Goal: Navigation & Orientation: Find specific page/section

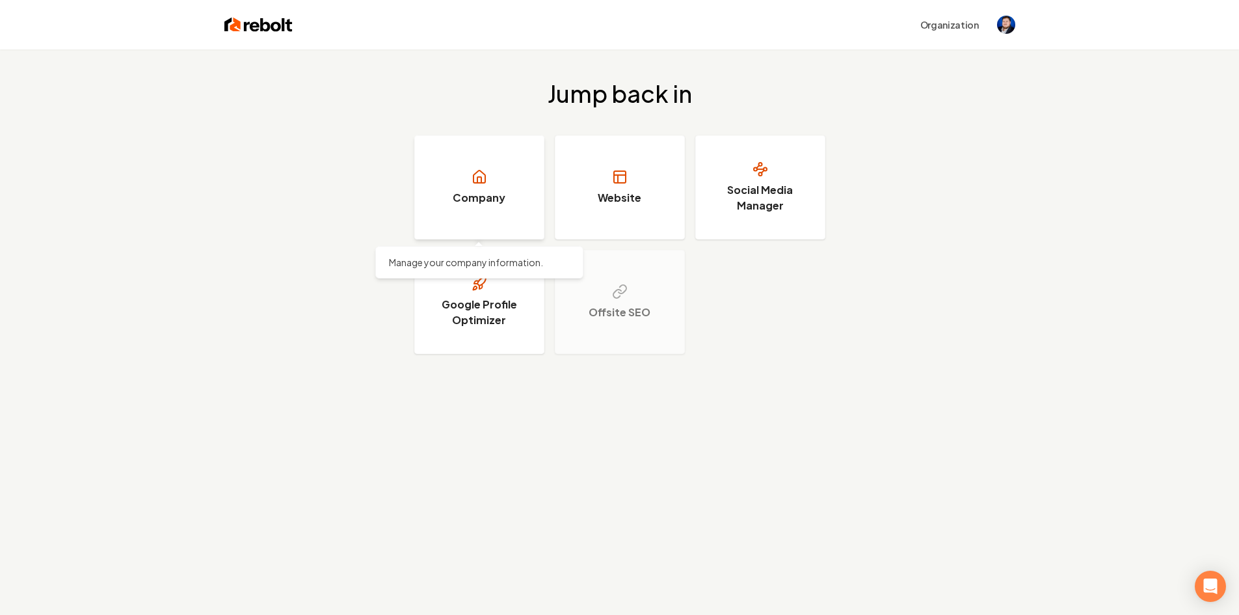
click at [520, 196] on link "Company" at bounding box center [479, 187] width 130 height 104
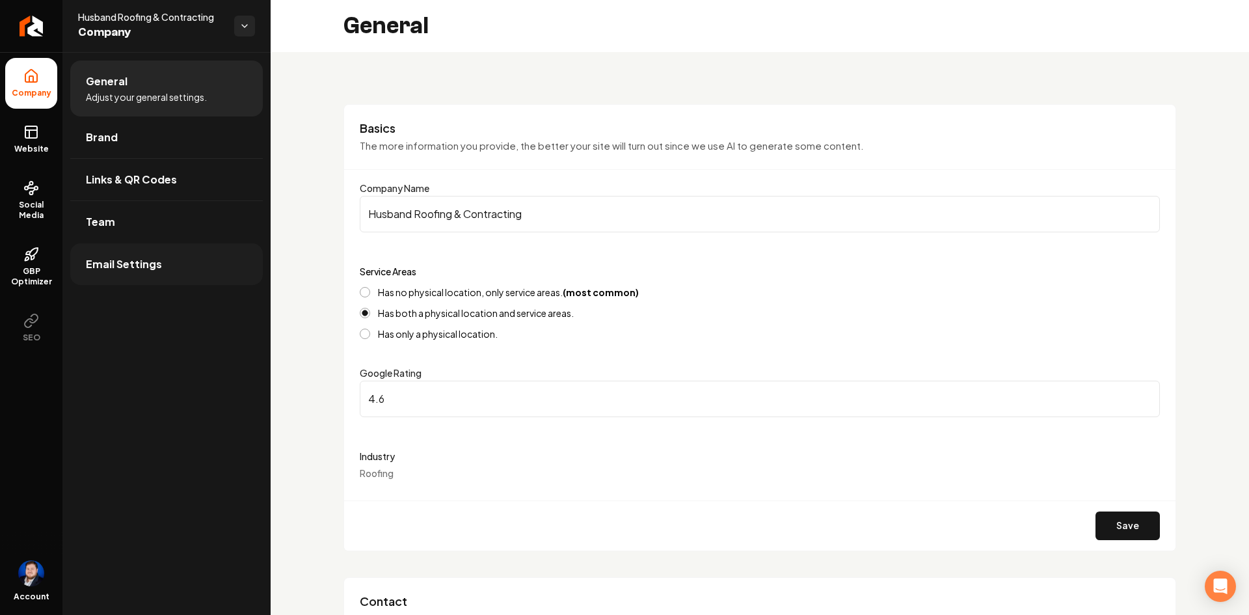
click at [104, 258] on span "Email Settings" at bounding box center [124, 264] width 76 height 16
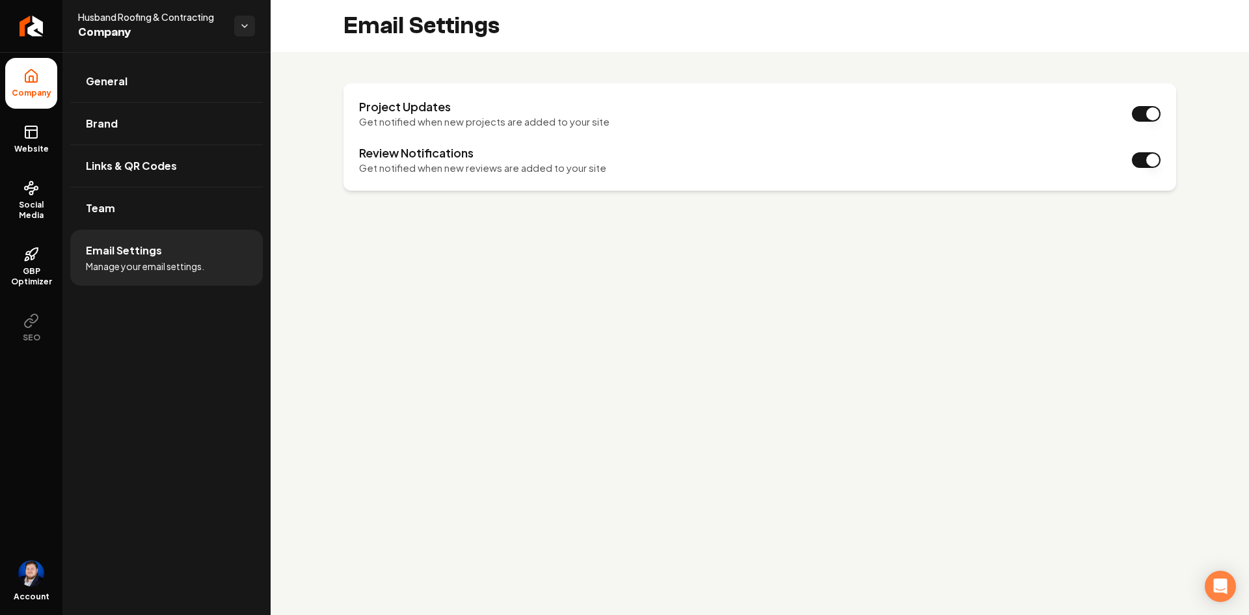
click at [299, 313] on main "Email Settings Project Updates Get notified when new projects are added to your…" at bounding box center [760, 307] width 978 height 615
click at [297, 261] on main "Email Settings Project Updates Get notified when new projects are added to your…" at bounding box center [760, 307] width 978 height 615
click at [177, 224] on link "Team" at bounding box center [166, 208] width 193 height 42
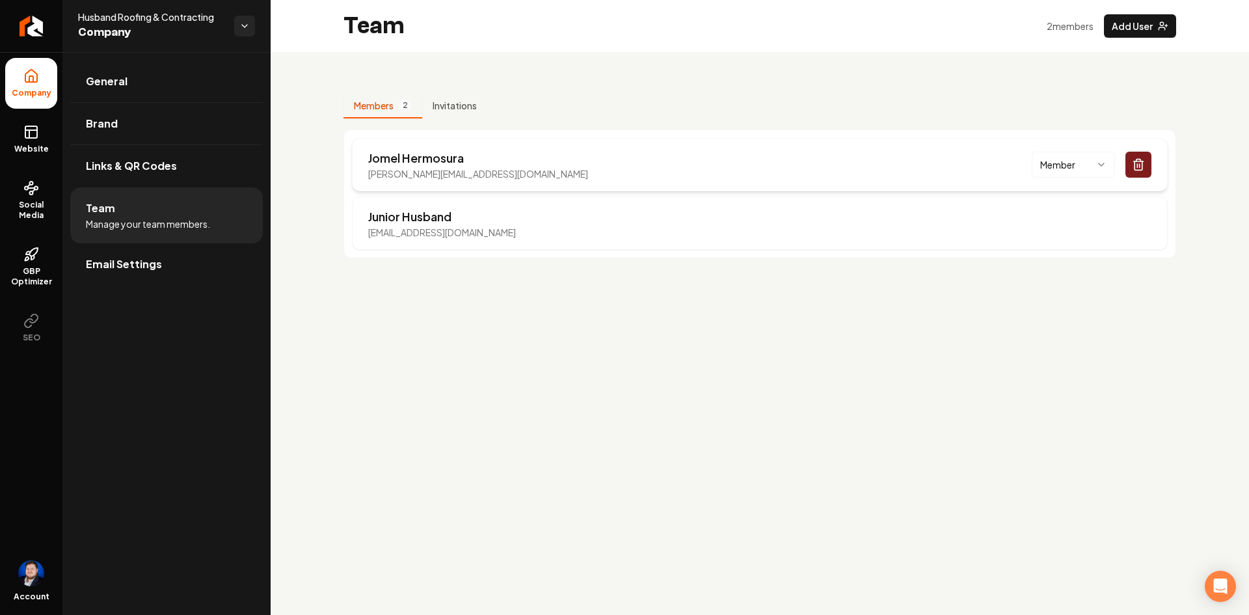
click at [583, 160] on div "[PERSON_NAME] [PERSON_NAME][EMAIL_ADDRESS][DOMAIN_NAME] Member" at bounding box center [760, 164] width 816 height 53
click at [150, 178] on link "Links & QR Codes" at bounding box center [166, 166] width 193 height 42
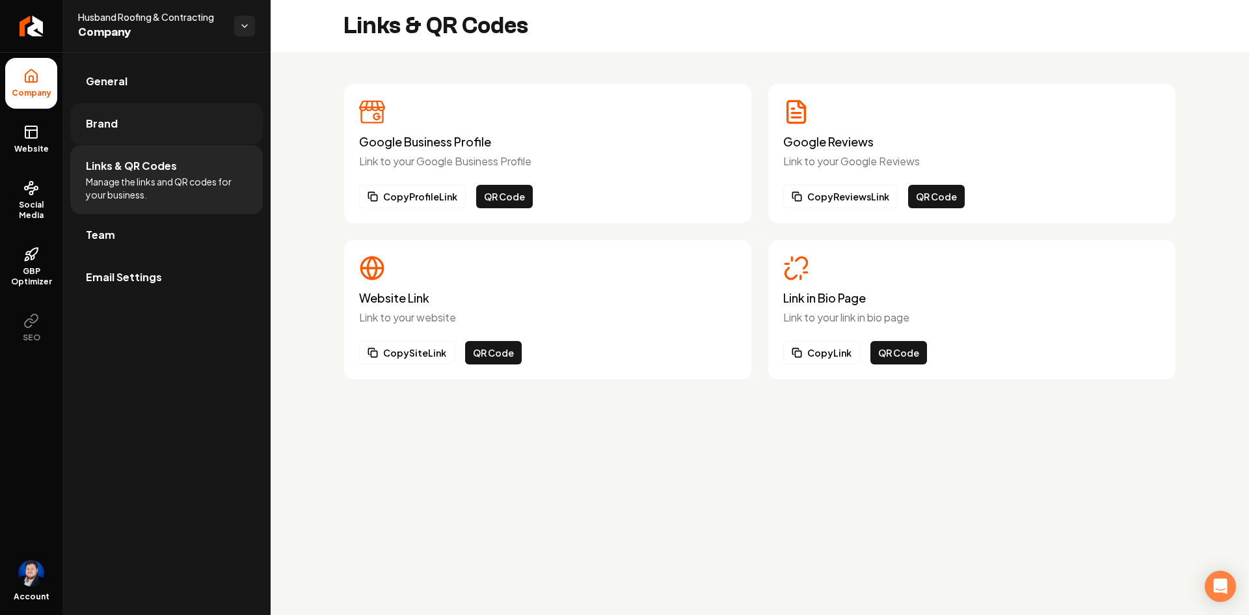
click at [131, 126] on link "Brand" at bounding box center [166, 124] width 193 height 42
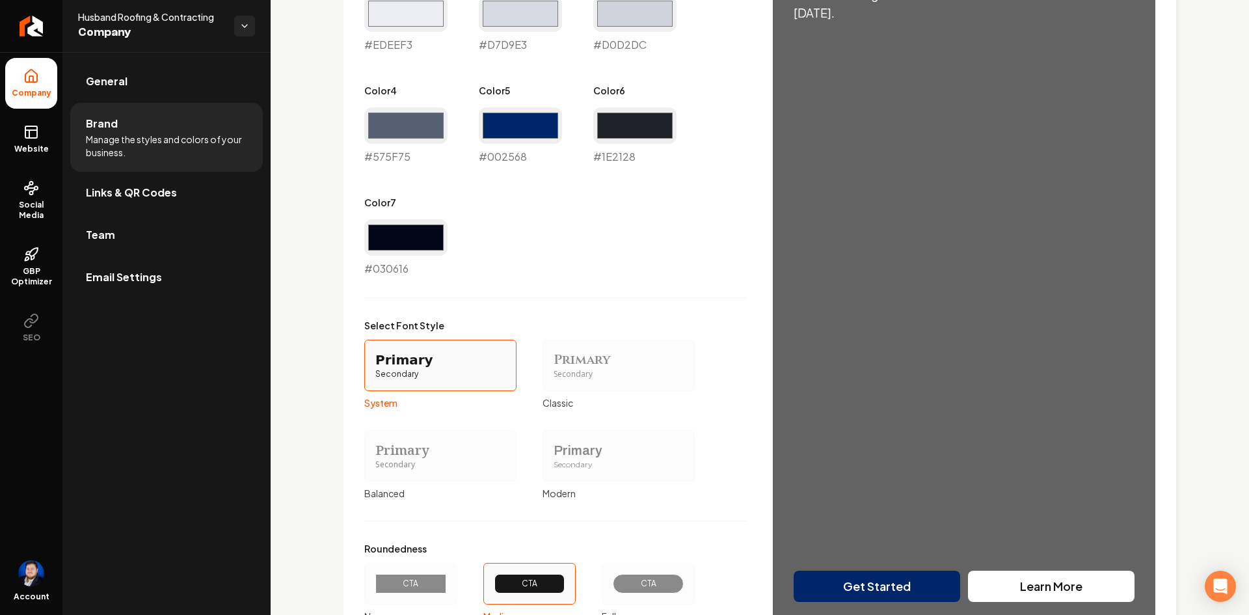
scroll to position [889, 0]
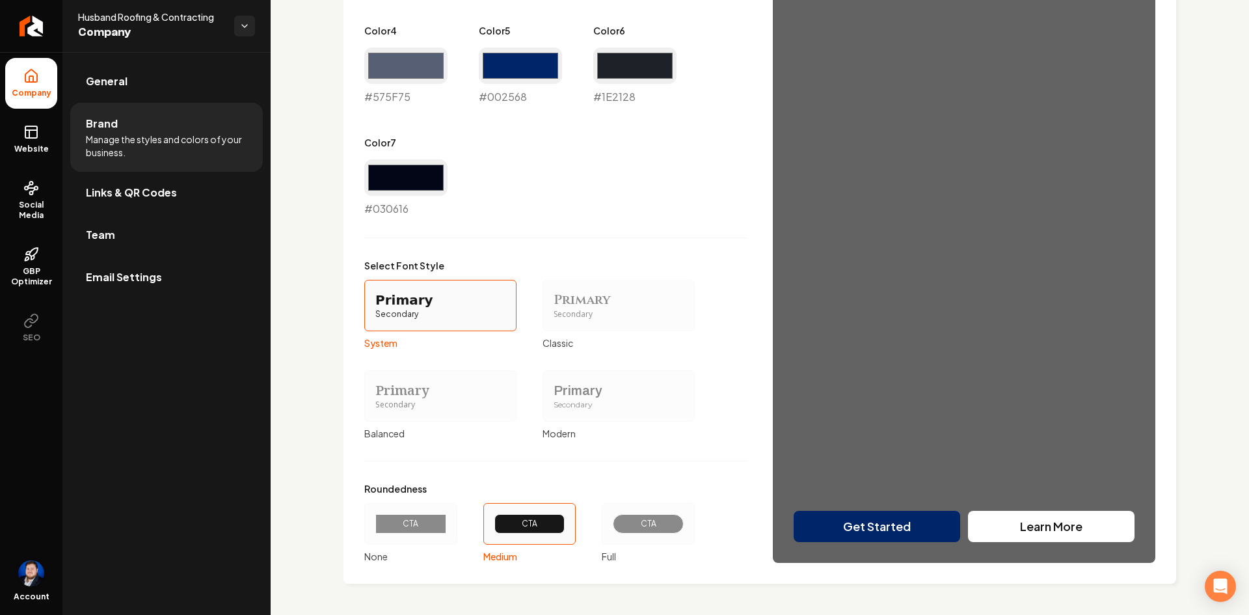
click at [38, 581] on img "Open user button" at bounding box center [31, 573] width 26 height 26
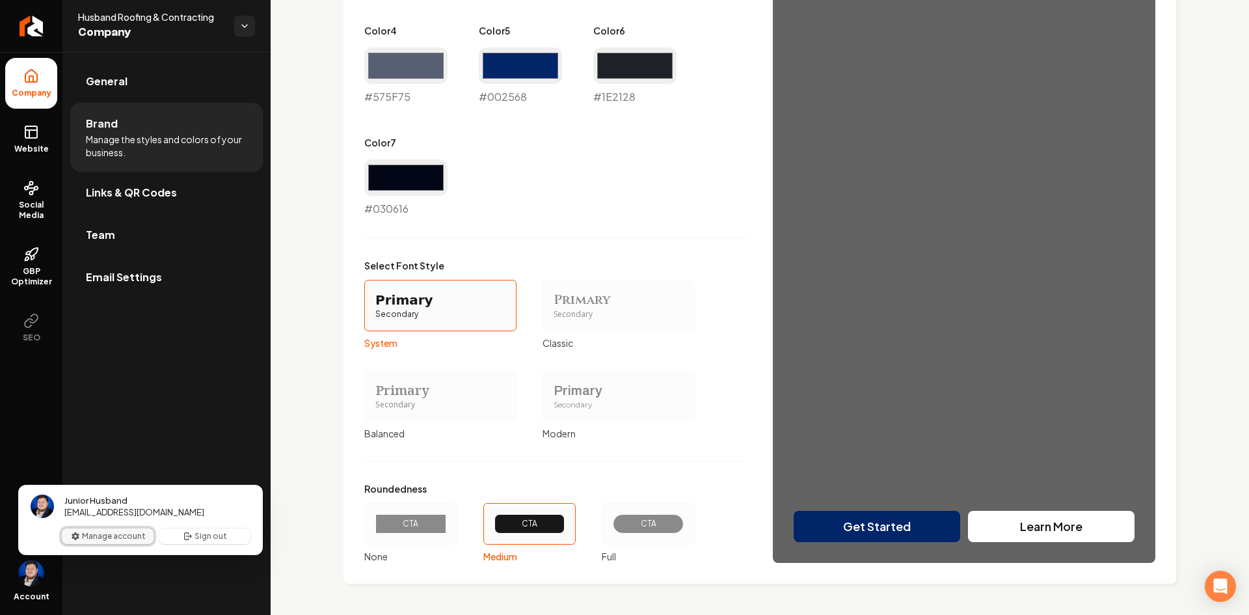
click at [120, 536] on button "Manage account" at bounding box center [108, 536] width 92 height 16
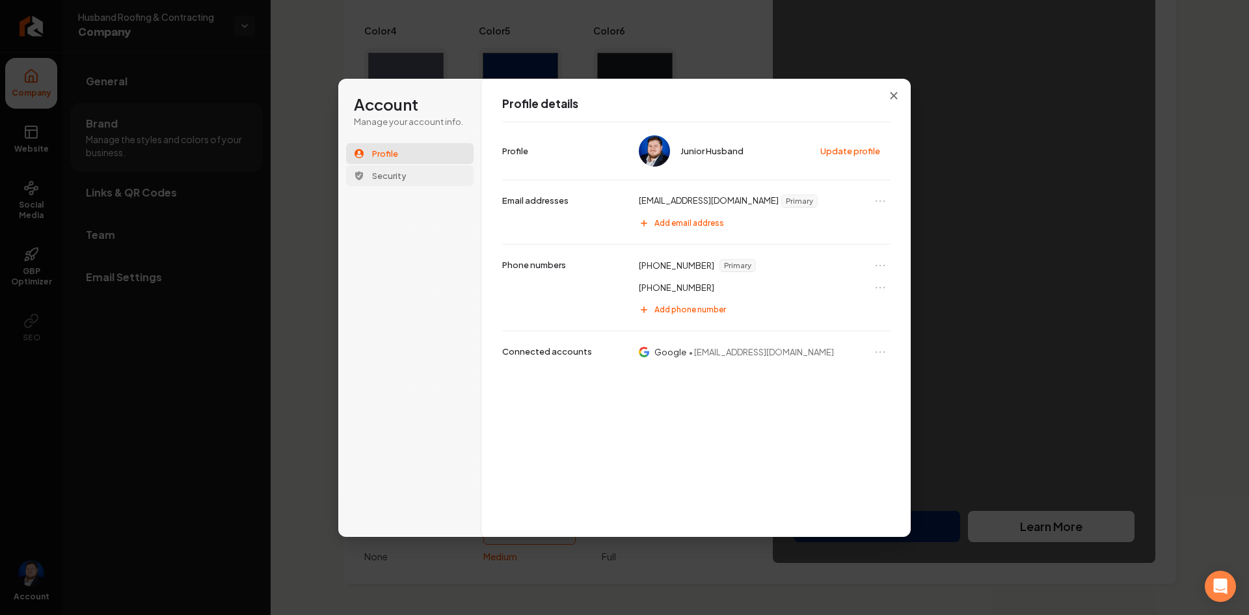
click at [447, 174] on button "Security" at bounding box center [409, 175] width 127 height 21
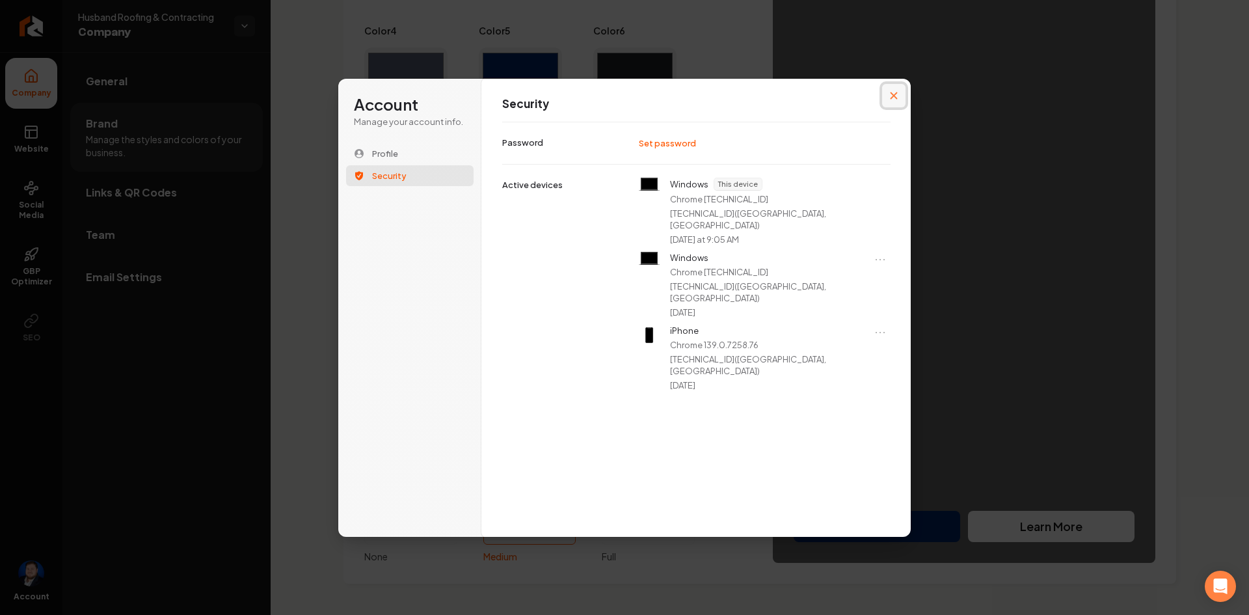
click at [898, 94] on button "Close modal" at bounding box center [893, 95] width 23 height 23
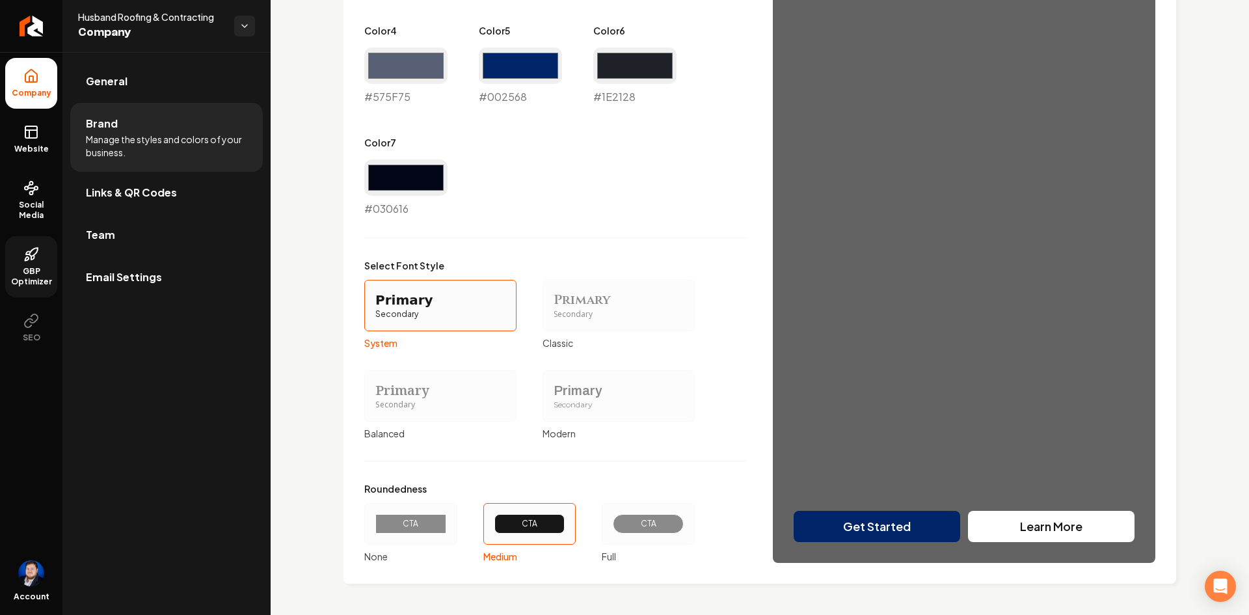
click at [42, 259] on link "GBP Optimizer" at bounding box center [31, 266] width 52 height 61
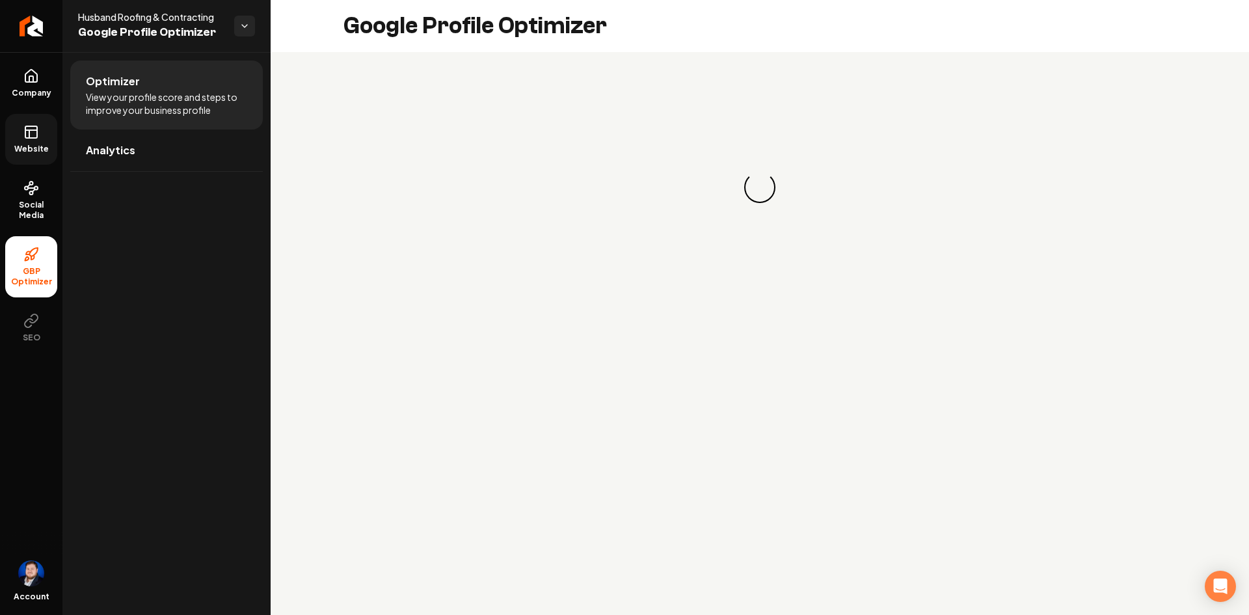
click at [33, 140] on link "Website" at bounding box center [31, 139] width 52 height 51
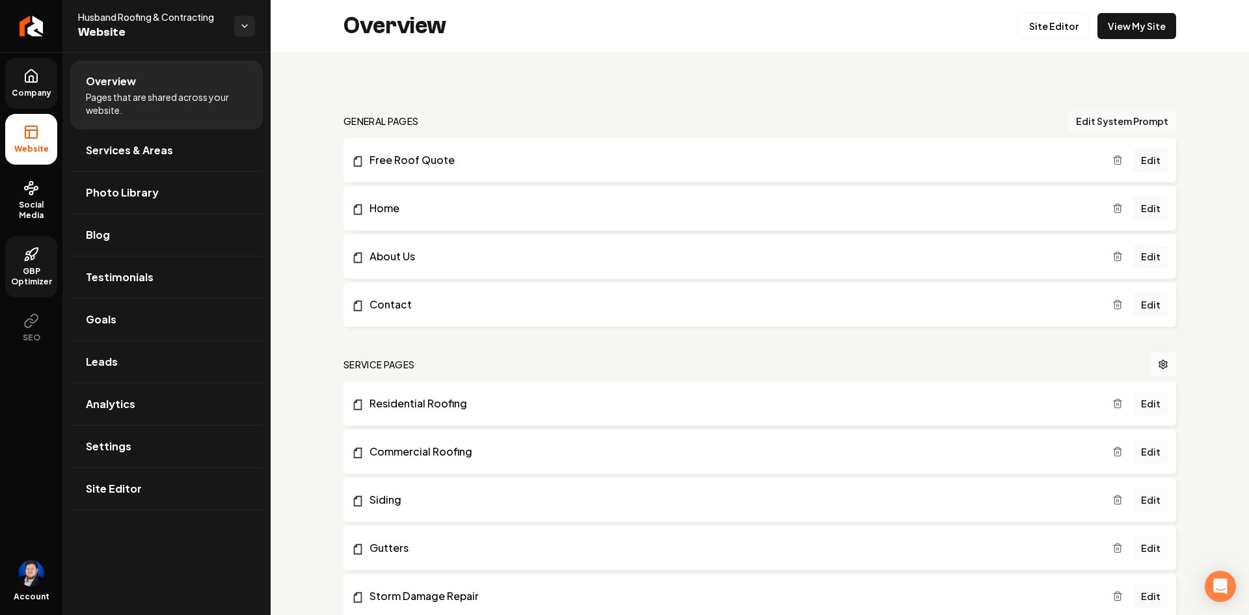
click at [44, 80] on link "Company" at bounding box center [31, 83] width 52 height 51
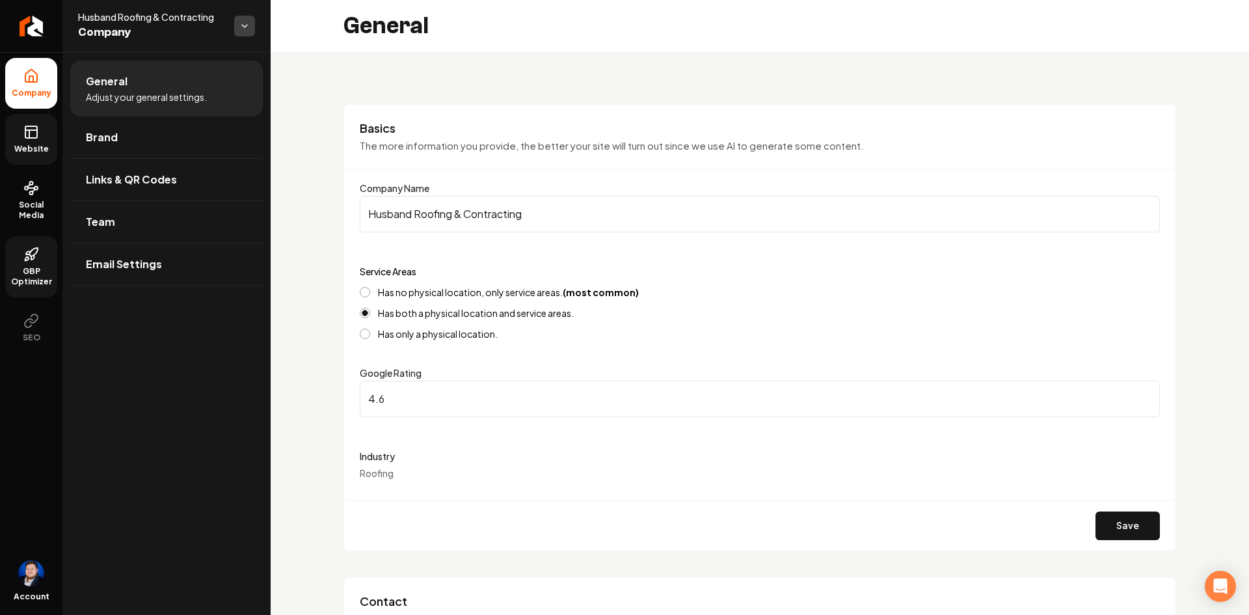
click at [245, 33] on html "**********" at bounding box center [624, 307] width 1249 height 615
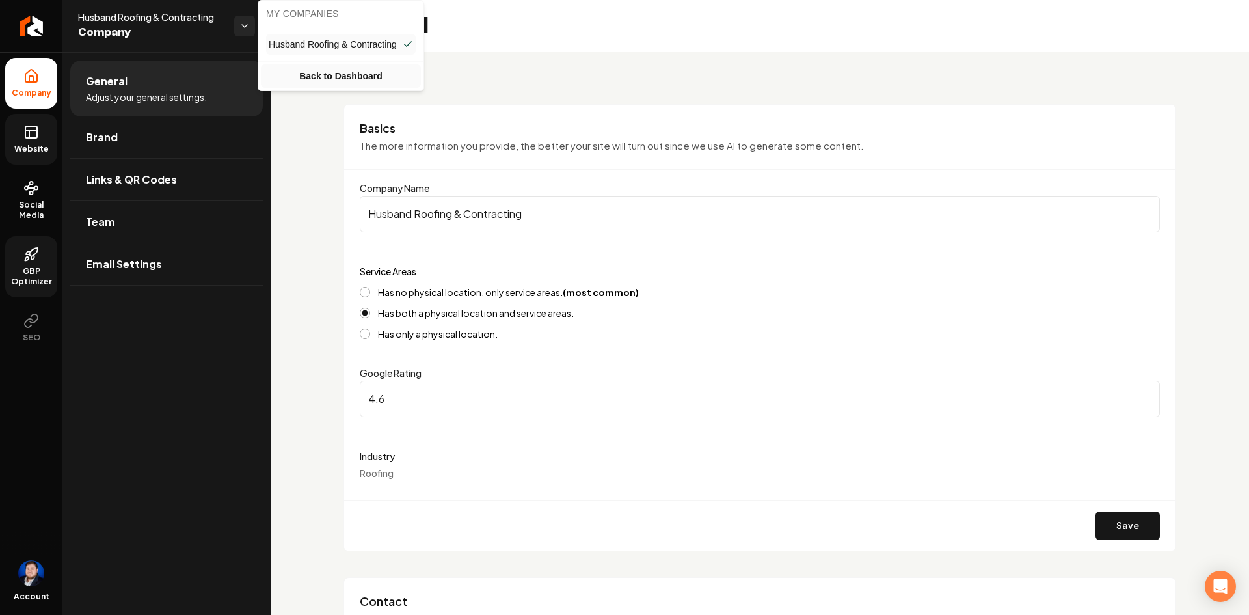
click at [325, 84] on link "Back to Dashboard" at bounding box center [341, 75] width 160 height 23
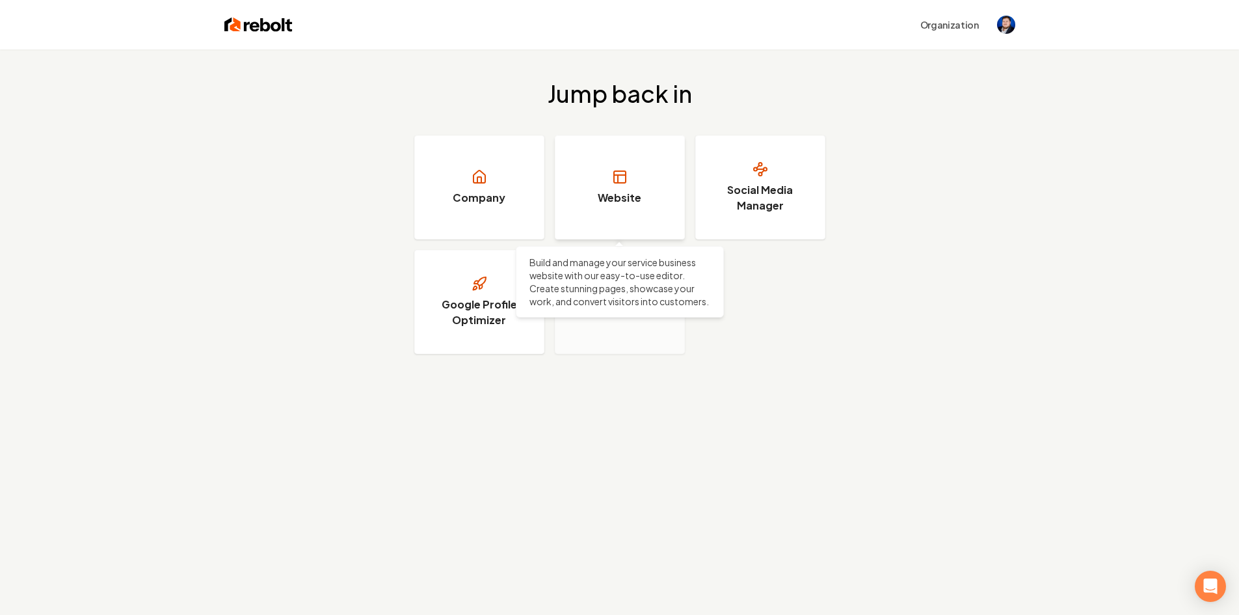
click at [664, 193] on link "Website" at bounding box center [620, 187] width 130 height 104
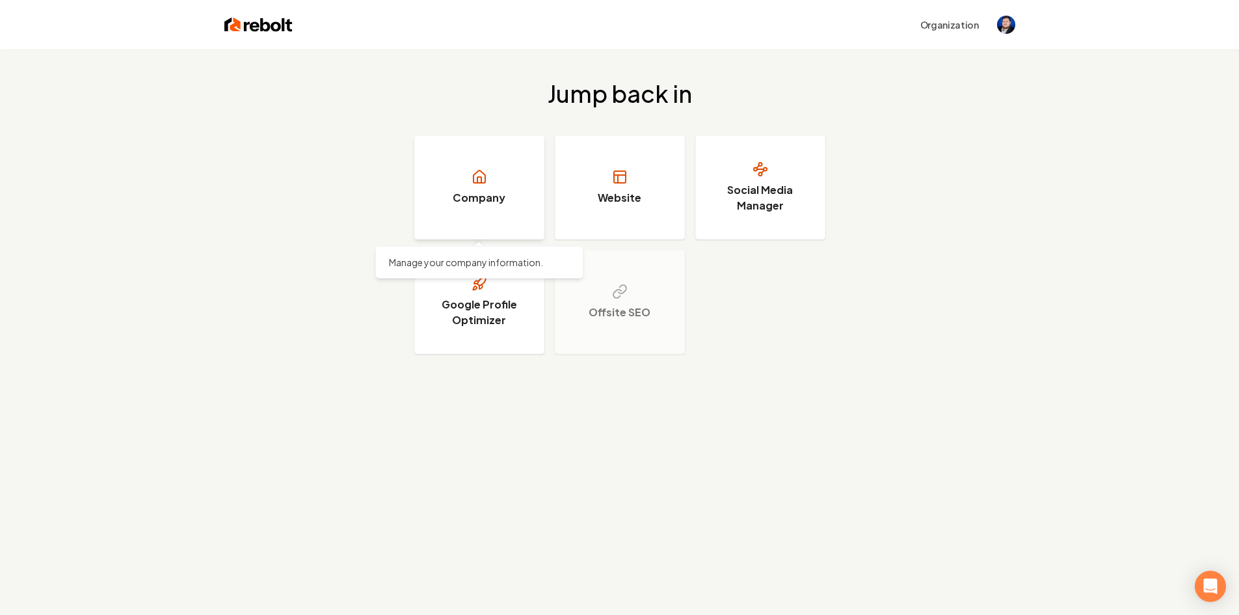
click at [423, 161] on link "Company" at bounding box center [479, 187] width 130 height 104
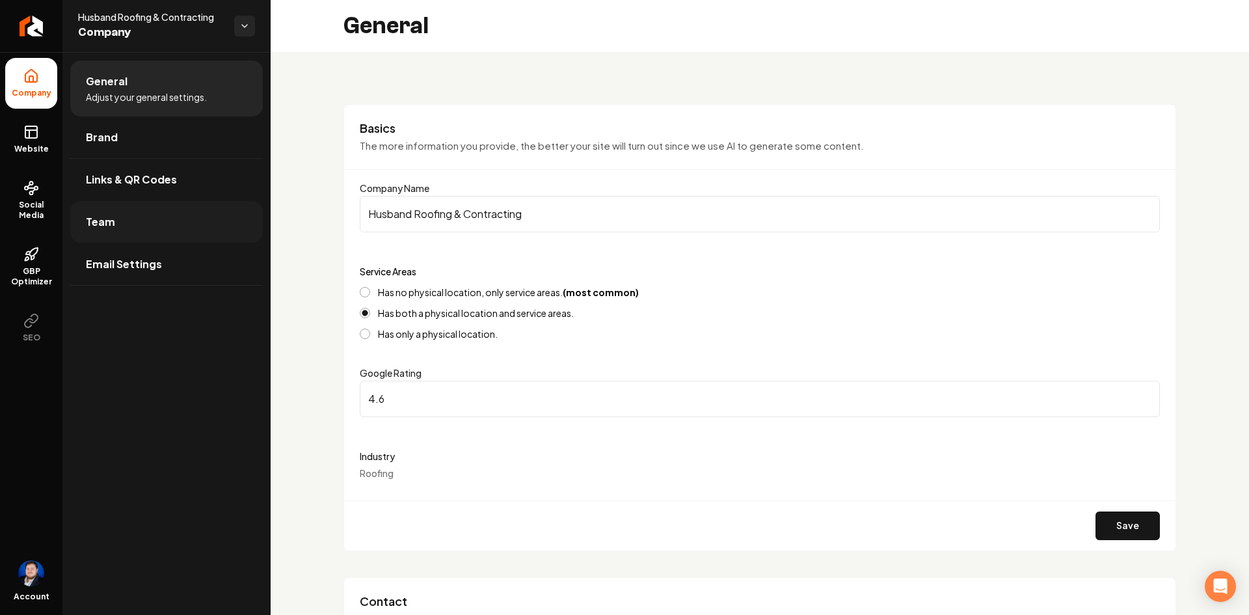
click at [211, 207] on link "Team" at bounding box center [166, 222] width 193 height 42
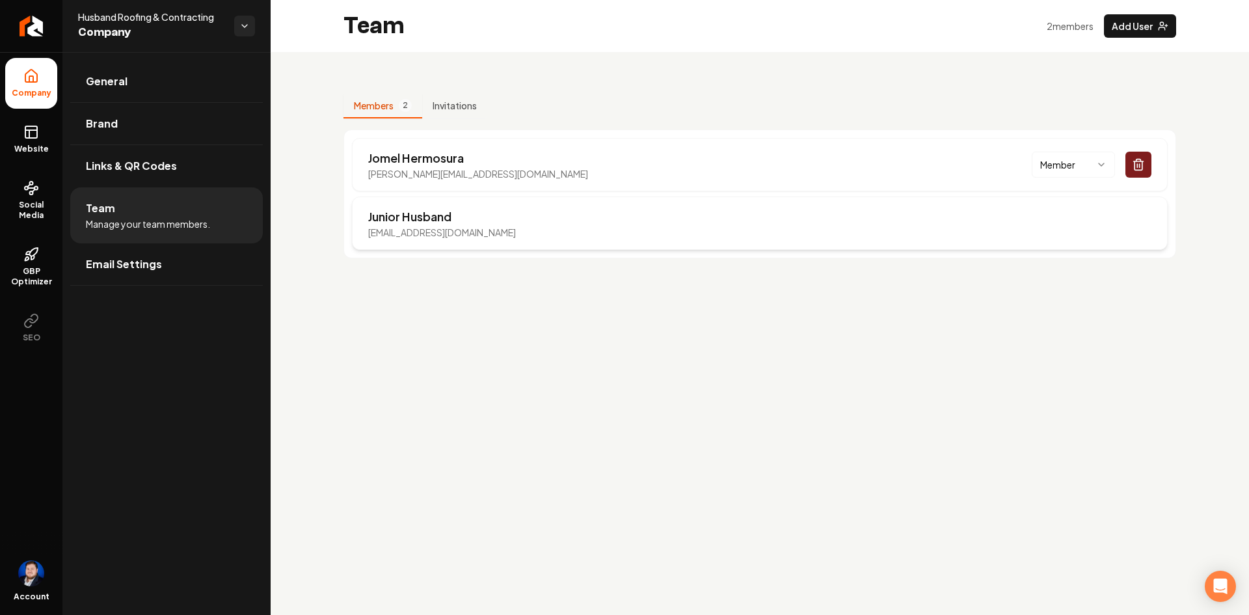
click at [483, 219] on p "Junior Husband" at bounding box center [442, 216] width 148 height 18
click at [520, 166] on div "[PERSON_NAME] [PERSON_NAME][EMAIL_ADDRESS][DOMAIN_NAME] Member" at bounding box center [760, 164] width 816 height 53
click at [582, 161] on div "[PERSON_NAME] [PERSON_NAME][EMAIL_ADDRESS][DOMAIN_NAME] Member" at bounding box center [760, 164] width 816 height 53
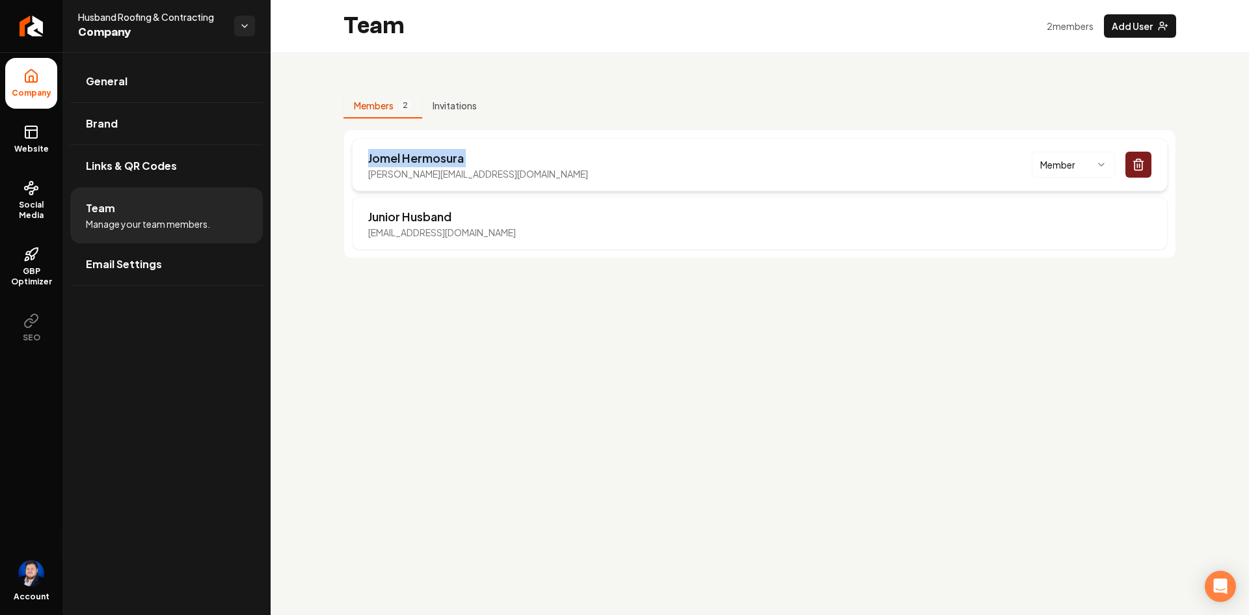
click at [1076, 163] on html "Company Website Social Media GBP Optimizer SEO Account Husband Roofing & Contra…" at bounding box center [624, 307] width 1249 height 615
click at [905, 165] on html "Company Website Social Media GBP Optimizer SEO Account Husband Roofing & Contra…" at bounding box center [624, 307] width 1249 height 615
click at [379, 334] on main "Team 2 member s Add User Members 2 Invitations [PERSON_NAME] [PERSON_NAME][EMAI…" at bounding box center [760, 307] width 978 height 615
click at [171, 280] on link "Email Settings" at bounding box center [166, 264] width 193 height 42
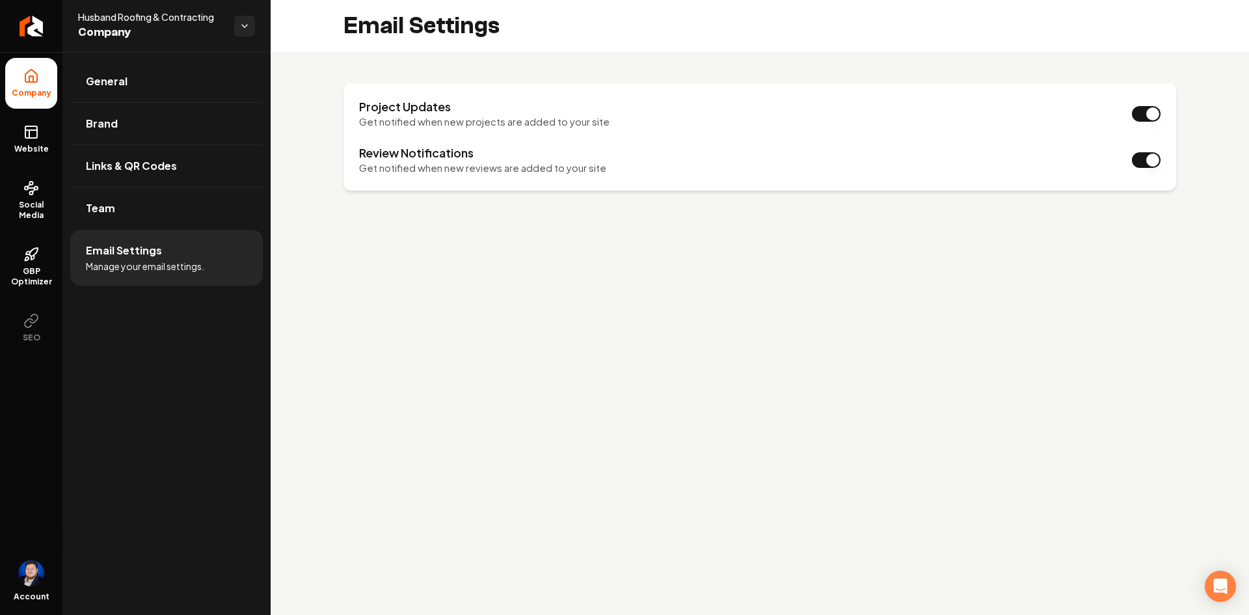
click at [434, 286] on main "Email Settings Project Updates Get notified when new projects are added to your…" at bounding box center [760, 307] width 978 height 615
